Goal: Task Accomplishment & Management: Use online tool/utility

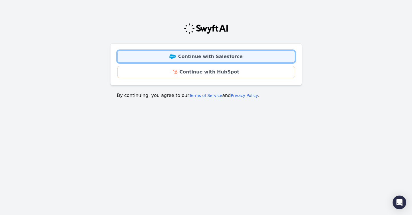
click at [195, 58] on link "Continue with Salesforce" at bounding box center [206, 57] width 178 height 12
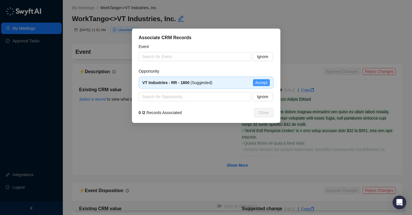
click at [257, 83] on span "Accept" at bounding box center [261, 82] width 12 height 6
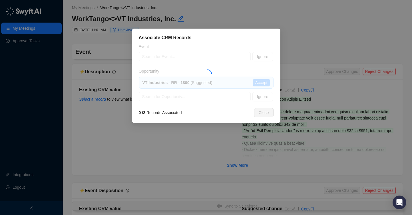
type textarea "**********"
type input "**********"
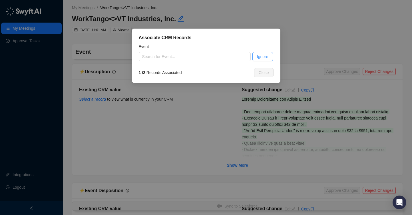
click at [265, 59] on span "Ignore" at bounding box center [262, 56] width 11 height 6
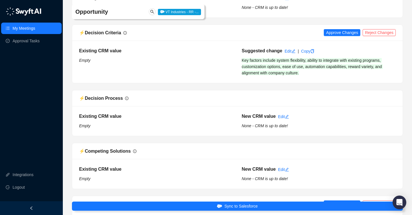
scroll to position [335, 0]
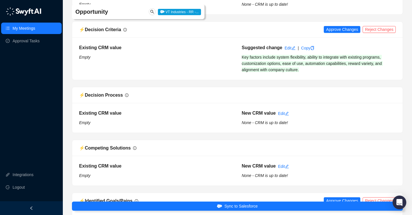
click at [340, 25] on div "⚡️ Decision Criteria Approve Changes Reject Changes" at bounding box center [237, 30] width 331 height 16
click at [340, 32] on span "Approve Changes" at bounding box center [342, 29] width 32 height 6
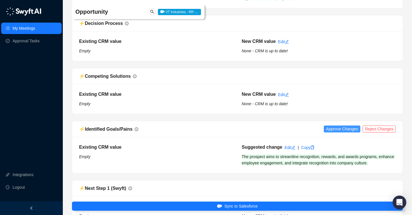
click at [343, 128] on span "Approve Changes" at bounding box center [342, 129] width 32 height 6
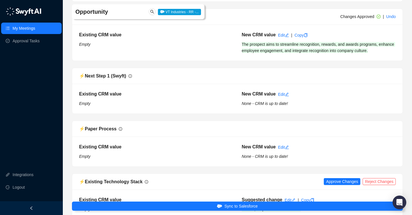
scroll to position [594, 0]
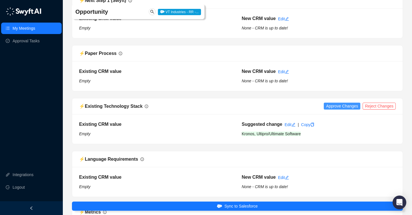
click at [334, 105] on span "Approve Changes" at bounding box center [342, 106] width 32 height 6
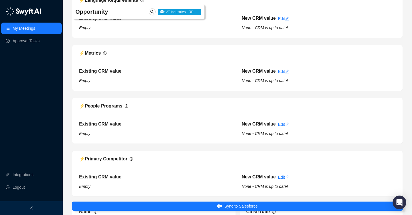
scroll to position [554, 0]
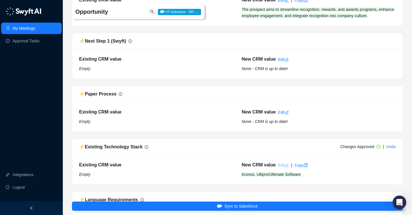
click at [279, 165] on link "Edit" at bounding box center [283, 165] width 11 height 5
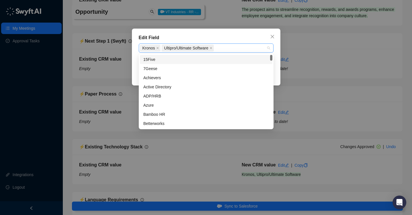
click at [159, 49] on span "Kronos" at bounding box center [150, 48] width 21 height 7
click at [157, 48] on icon "close" at bounding box center [157, 48] width 3 height 3
click at [233, 39] on div "Edit Field" at bounding box center [206, 37] width 135 height 7
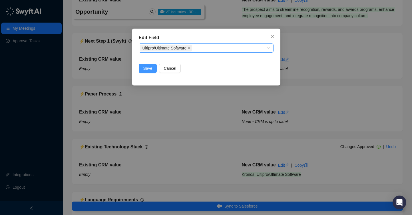
click at [145, 68] on span "Save" at bounding box center [147, 68] width 9 height 6
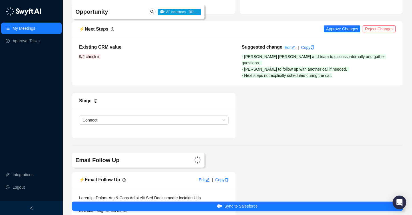
scroll to position [1009, 0]
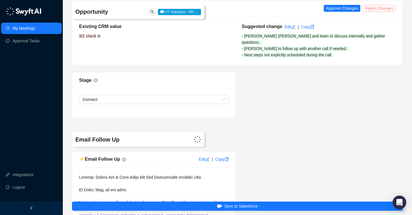
click at [375, 9] on span "Reject Changes" at bounding box center [379, 8] width 29 height 6
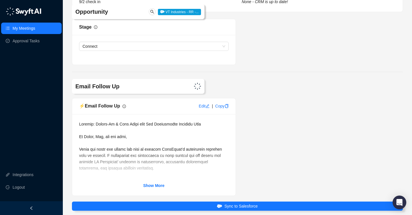
scroll to position [1080, 0]
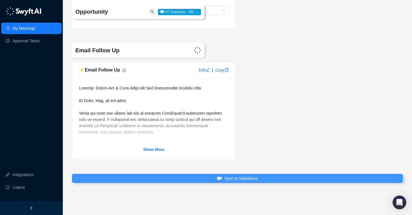
click at [239, 179] on span "Sync to Salesforce" at bounding box center [241, 178] width 33 height 6
